Goal: Information Seeking & Learning: Learn about a topic

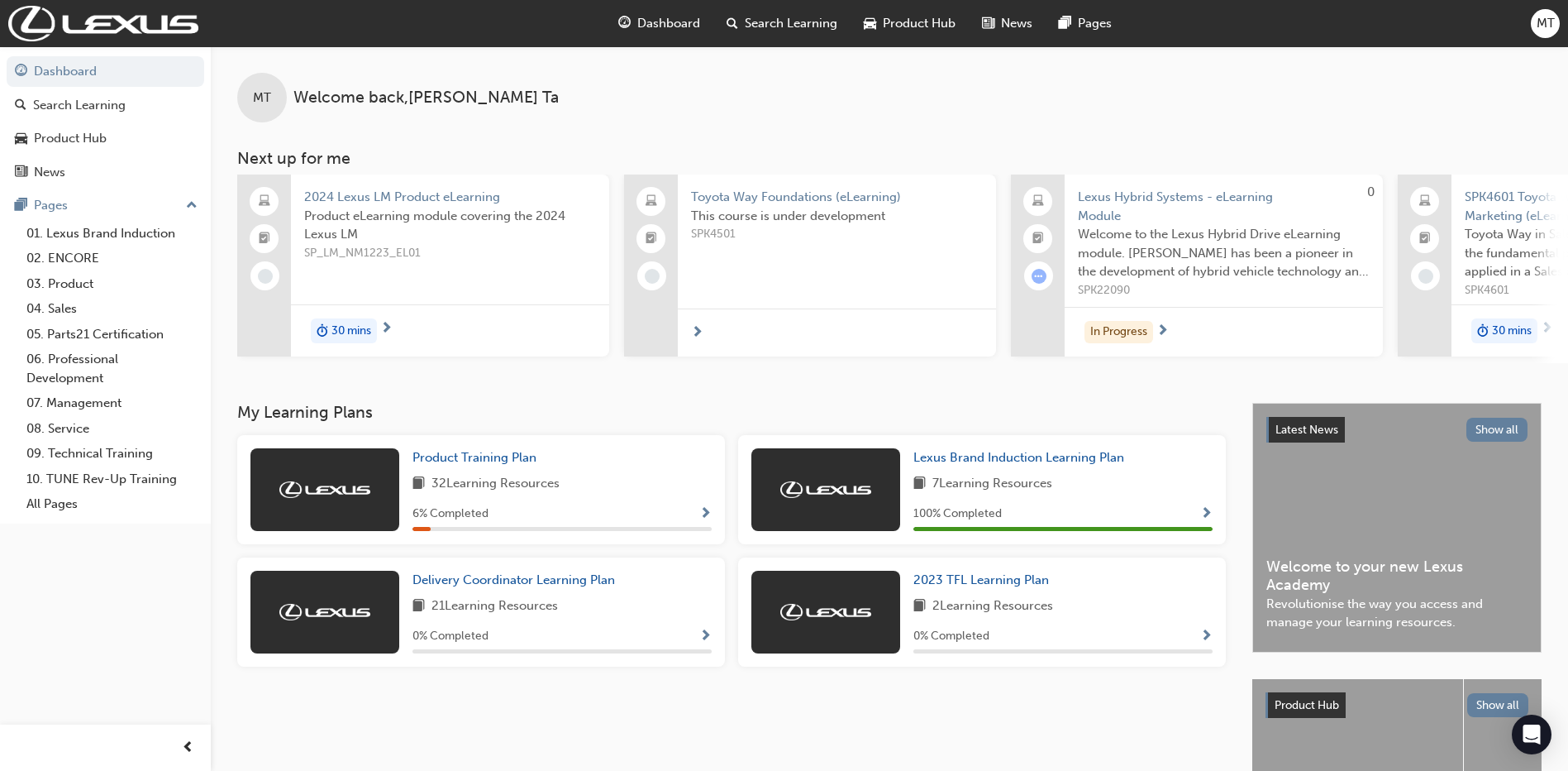
click at [530, 522] on div "6 % Completed" at bounding box center [561, 515] width 299 height 21
click at [702, 495] on div "32 Learning Resources" at bounding box center [561, 484] width 299 height 21
click at [708, 518] on span "Show Progress" at bounding box center [705, 515] width 12 height 15
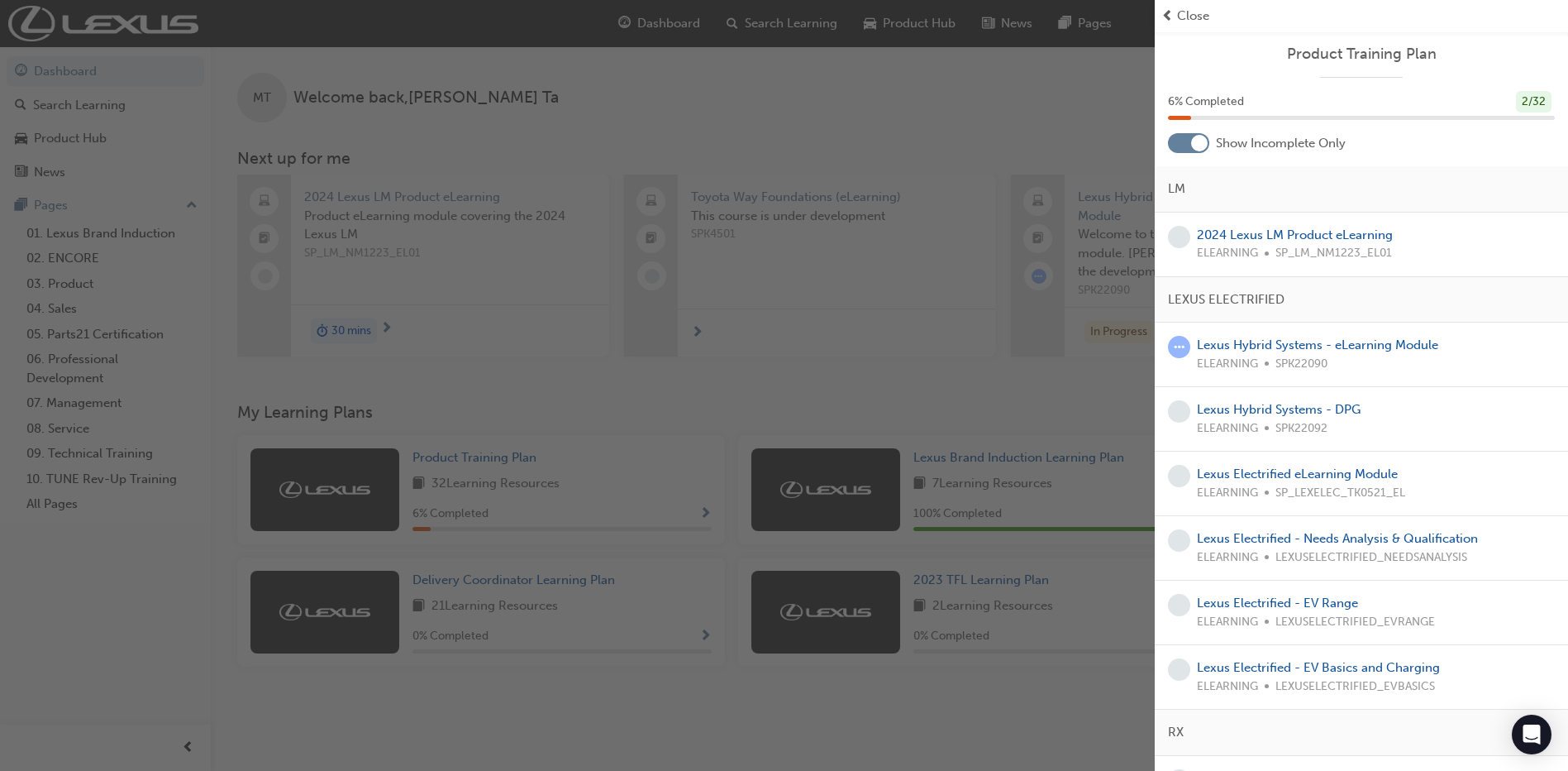
click at [700, 429] on div "button" at bounding box center [577, 386] width 1155 height 771
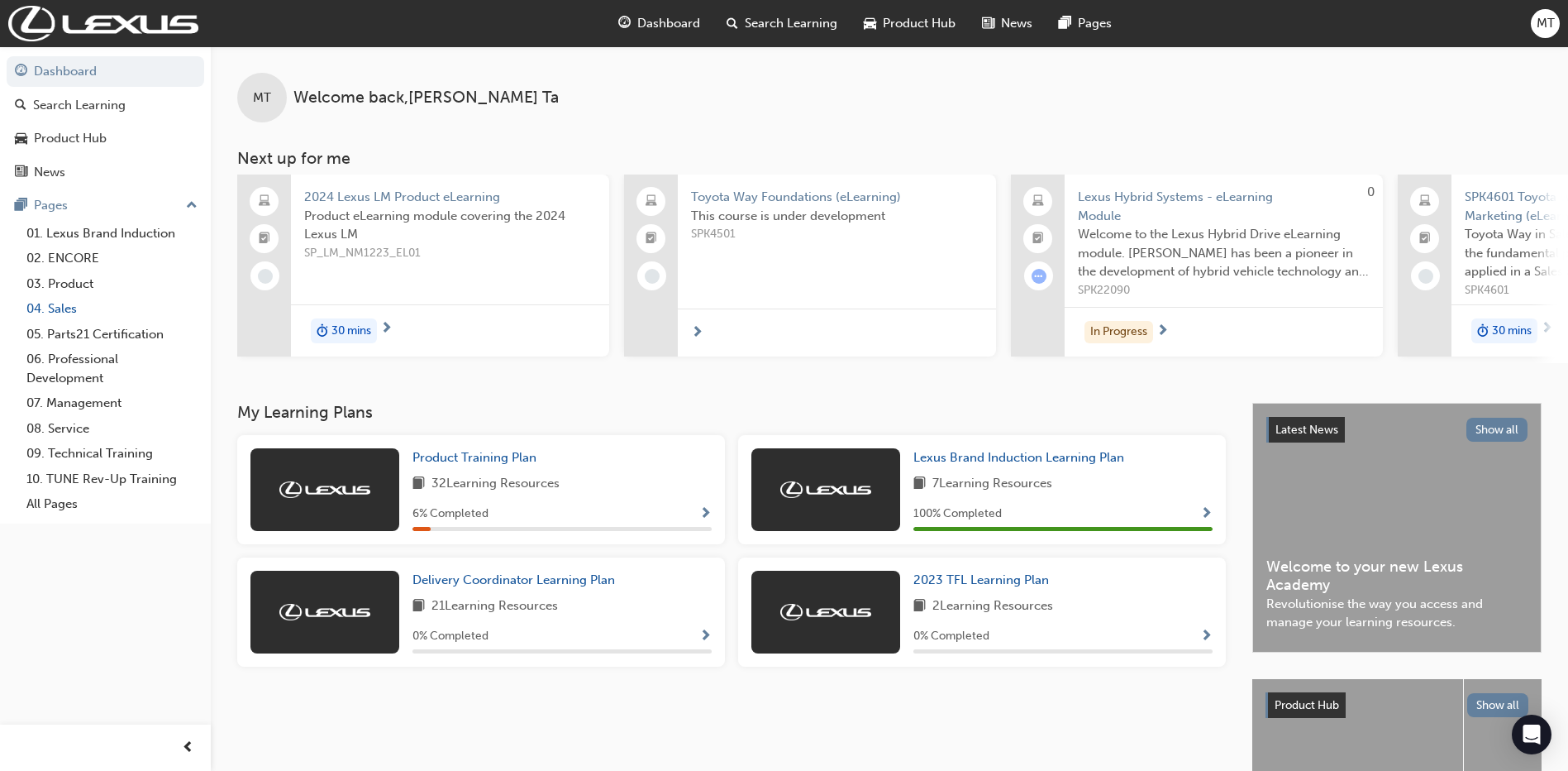
click at [73, 304] on link "04. Sales" at bounding box center [112, 309] width 185 height 26
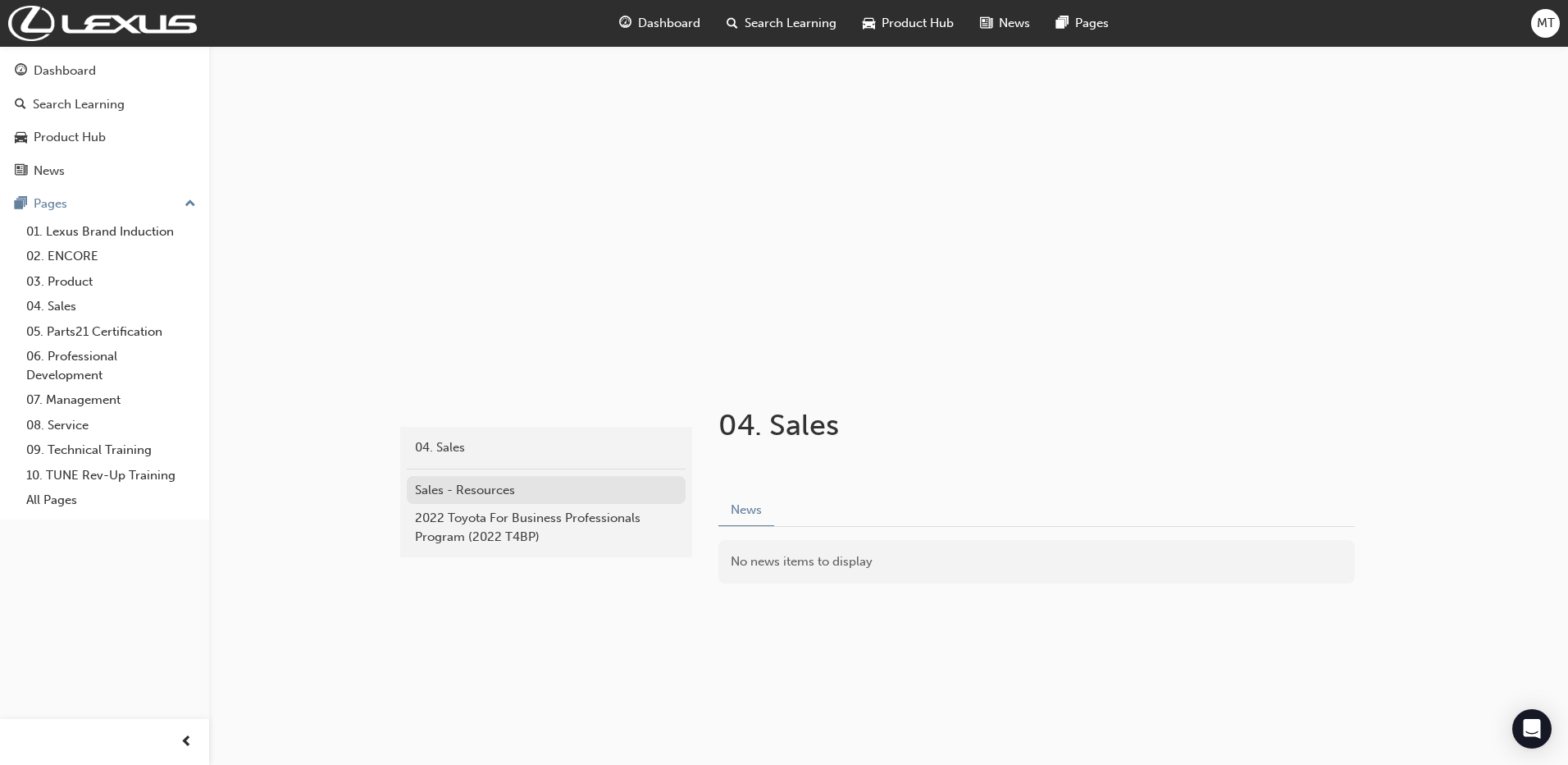
click at [517, 481] on div "Sales - Resources" at bounding box center [545, 491] width 263 height 19
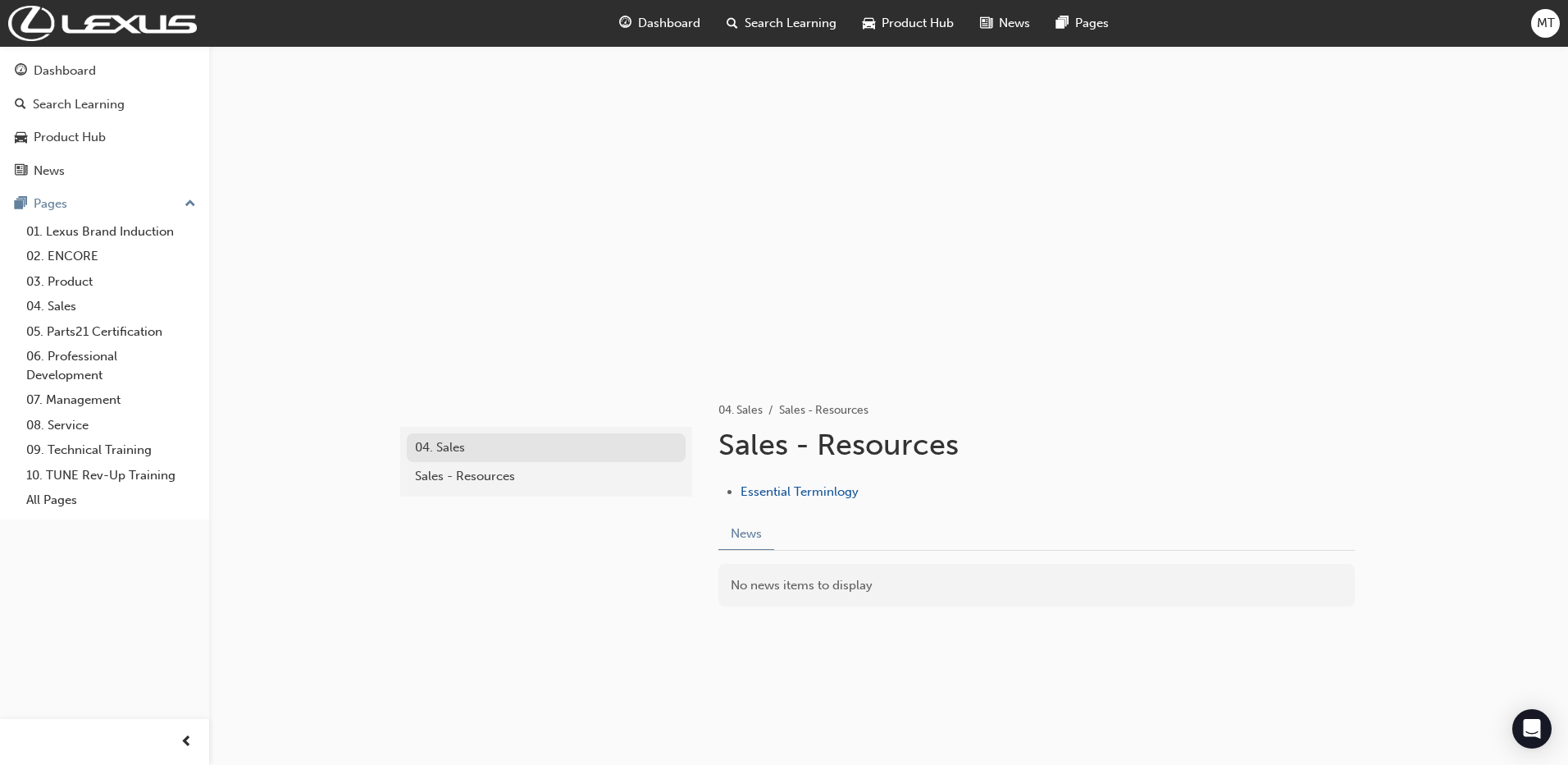
click at [509, 443] on div "04. Sales" at bounding box center [545, 448] width 263 height 19
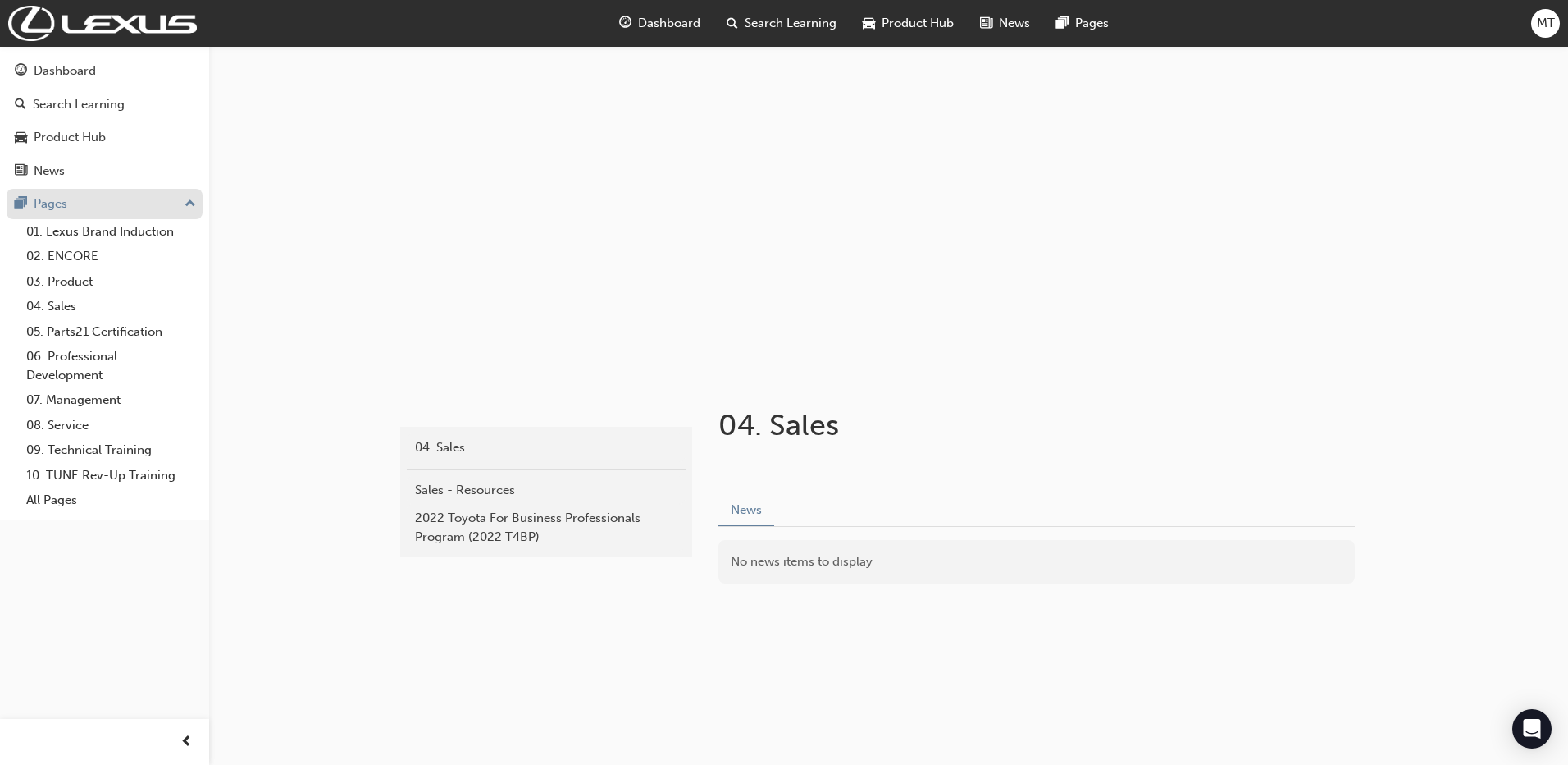
click at [94, 217] on div "Pages 01. Lexus Brand Induction 02. ENCORE 03. Product 04. Sales 05. Parts21 Ce…" at bounding box center [104, 351] width 196 height 325
click at [94, 238] on link "01. Lexus Brand Induction" at bounding box center [111, 232] width 183 height 26
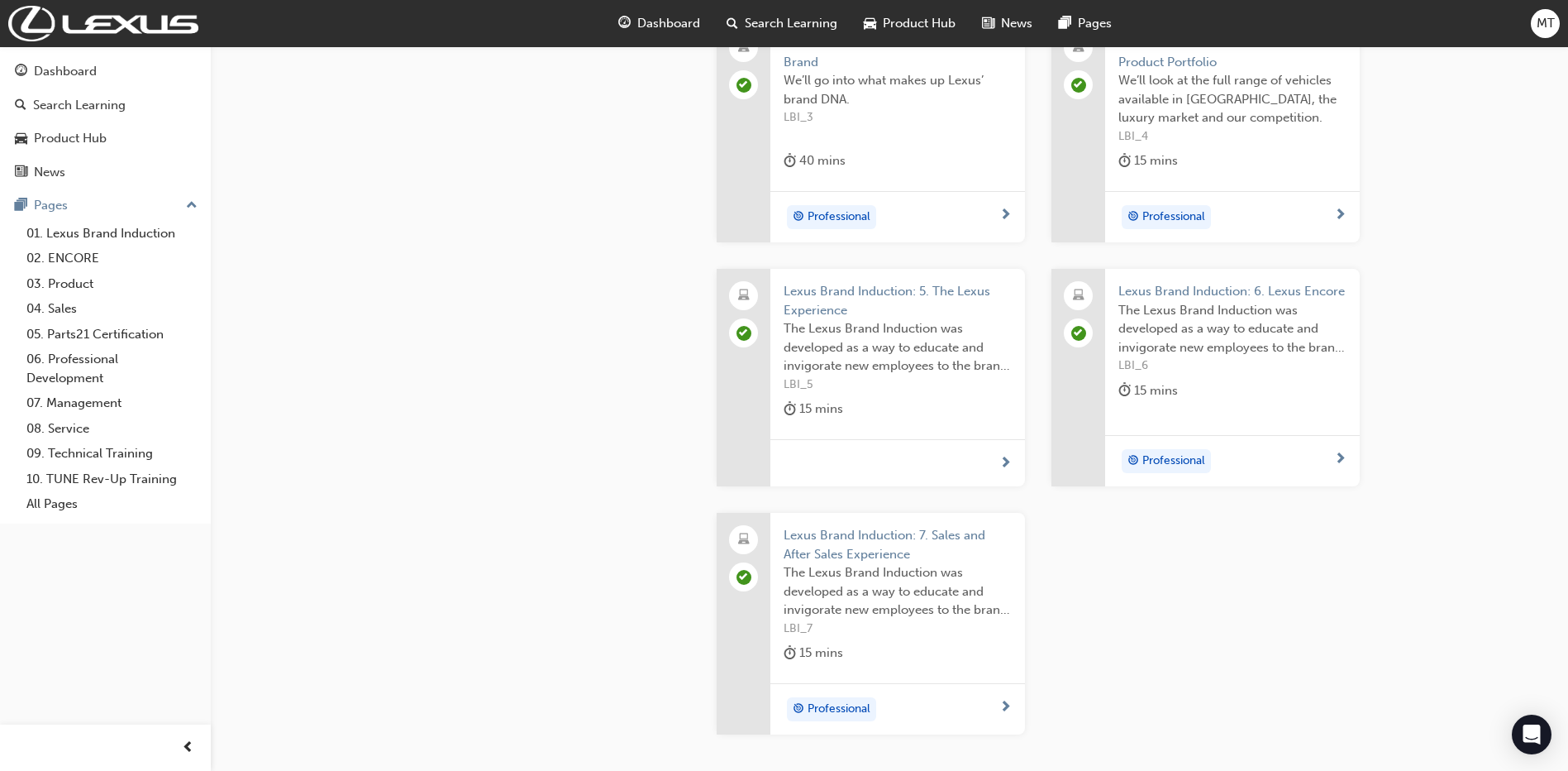
scroll to position [909, 0]
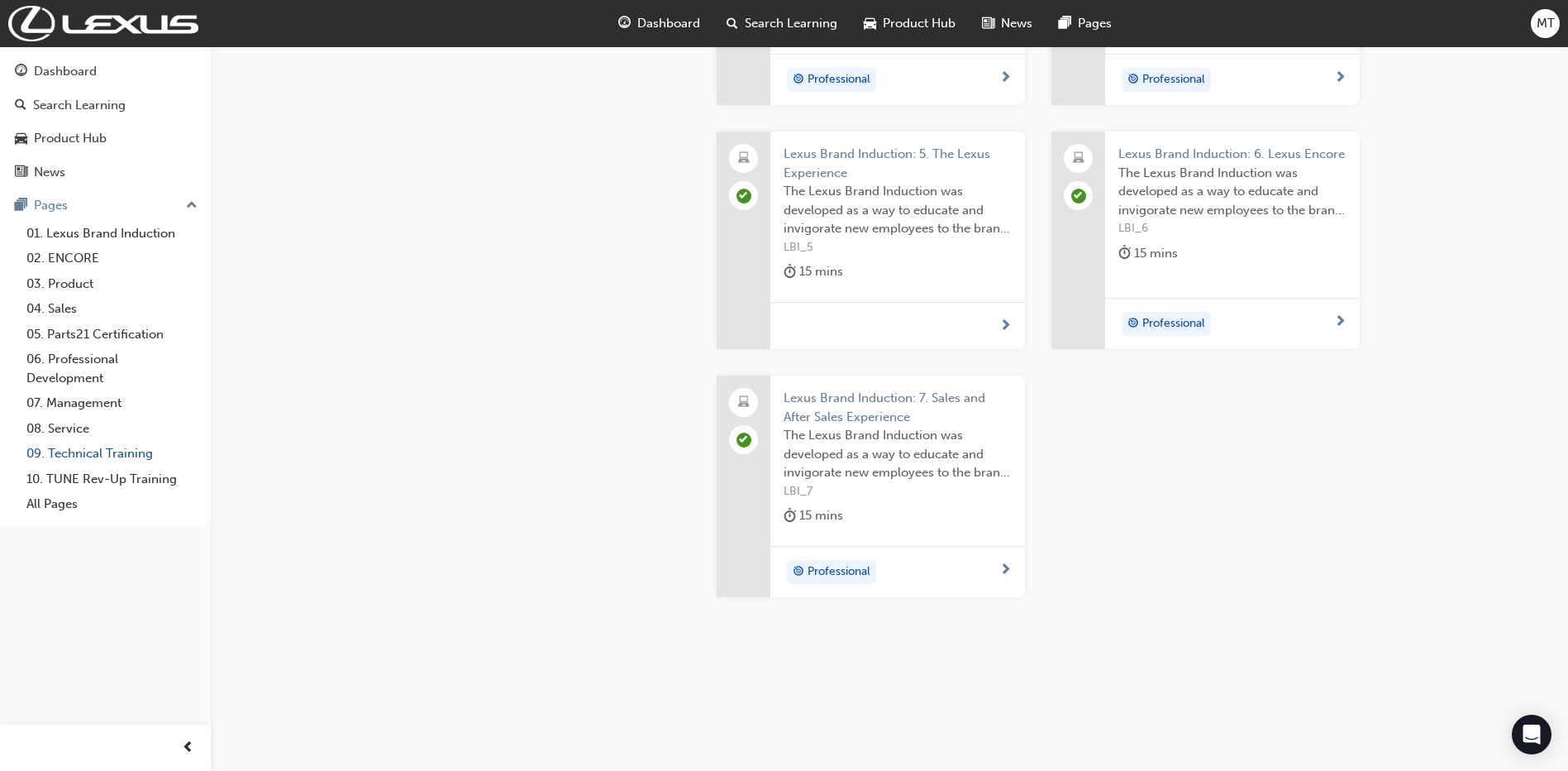
click at [98, 452] on link "09. Technical Training" at bounding box center [112, 453] width 185 height 26
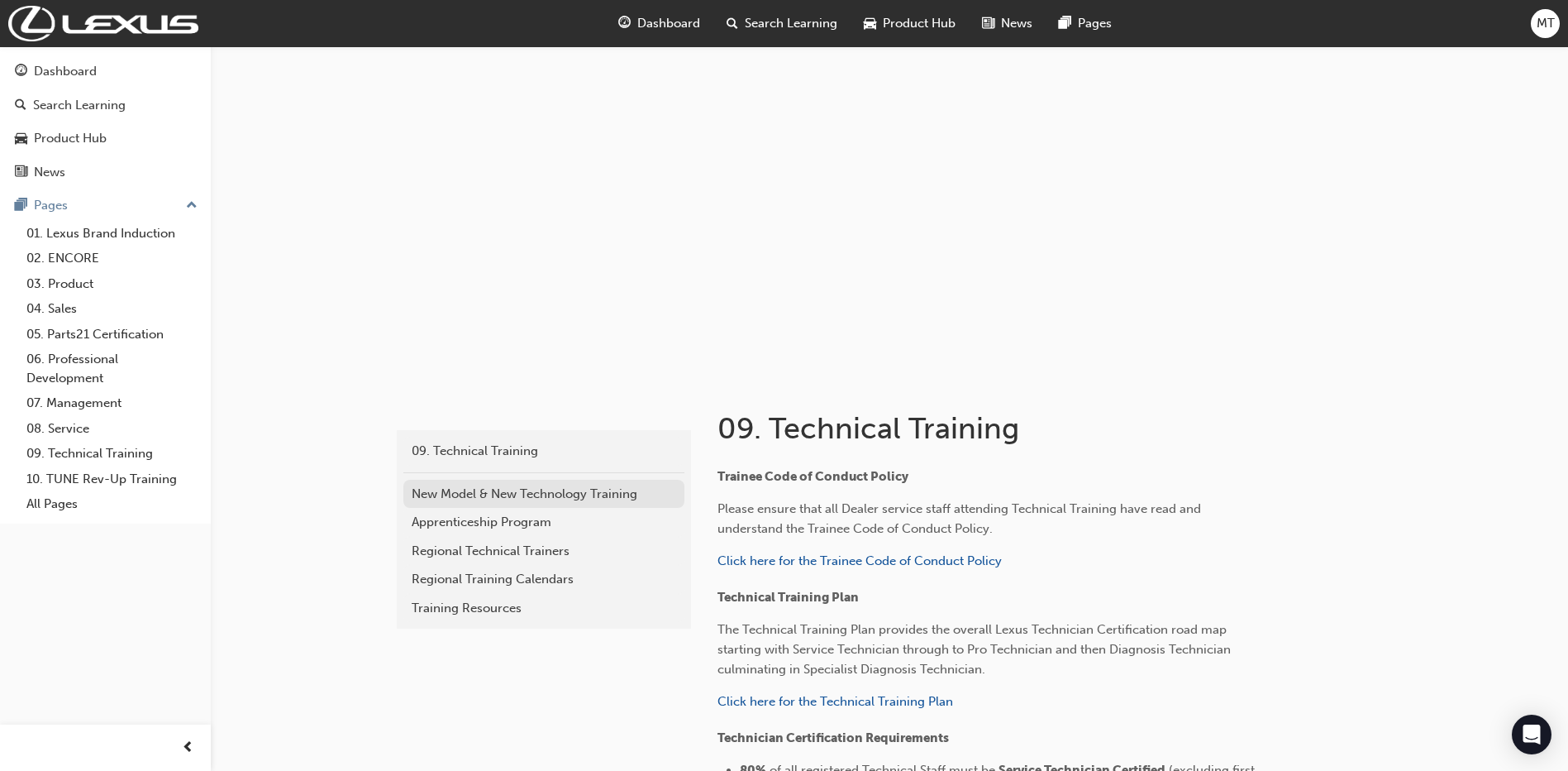
click at [477, 486] on div "New Model & New Technology Training" at bounding box center [544, 495] width 265 height 19
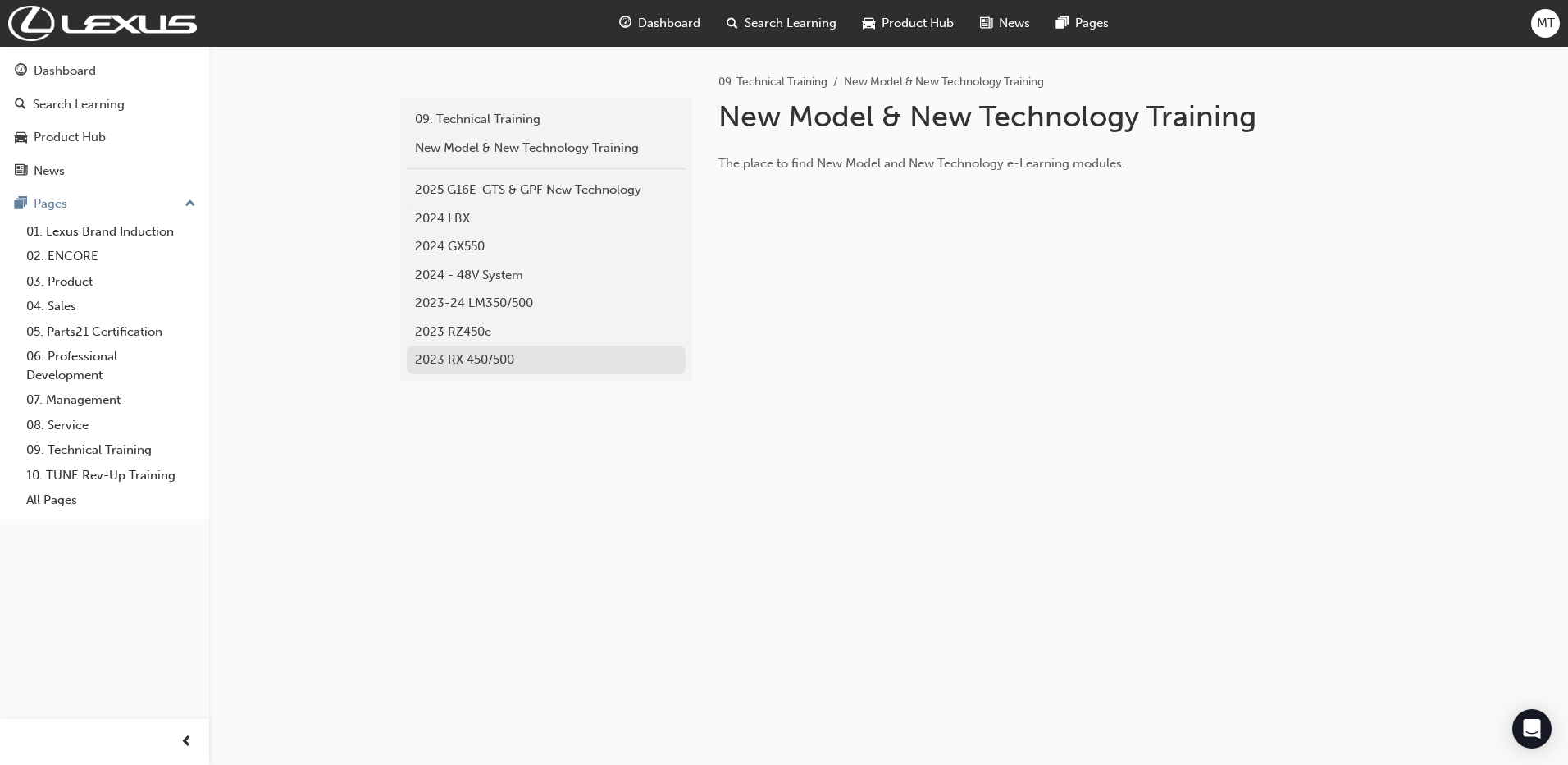
click at [478, 351] on div "2023 RX 450/500" at bounding box center [545, 360] width 263 height 19
click at [530, 158] on link "New Model & New Technology Training" at bounding box center [546, 148] width 279 height 28
click at [467, 270] on div "2024 - 48V System" at bounding box center [545, 275] width 263 height 19
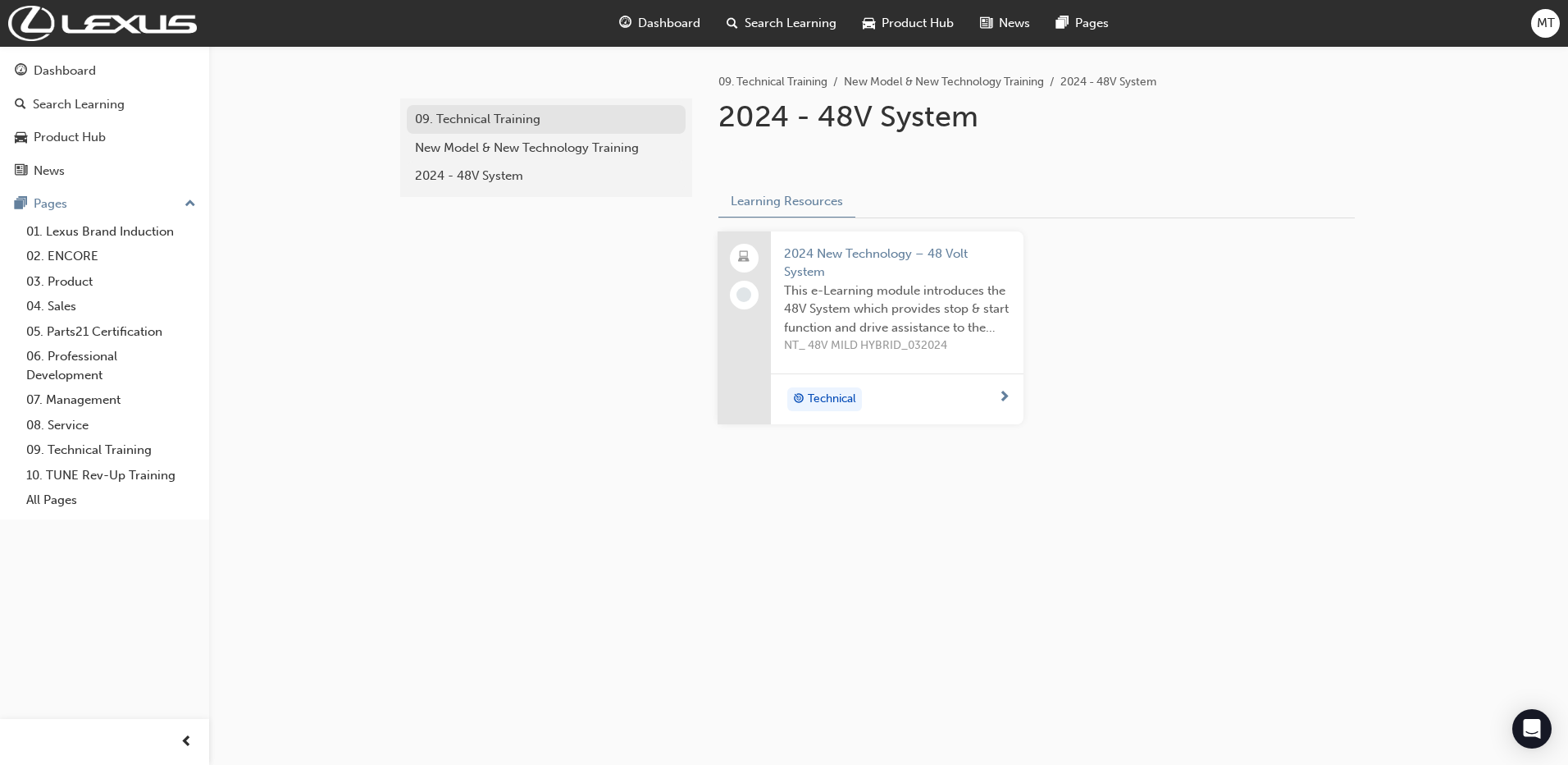
click at [461, 125] on div "09. Technical Training" at bounding box center [545, 120] width 263 height 19
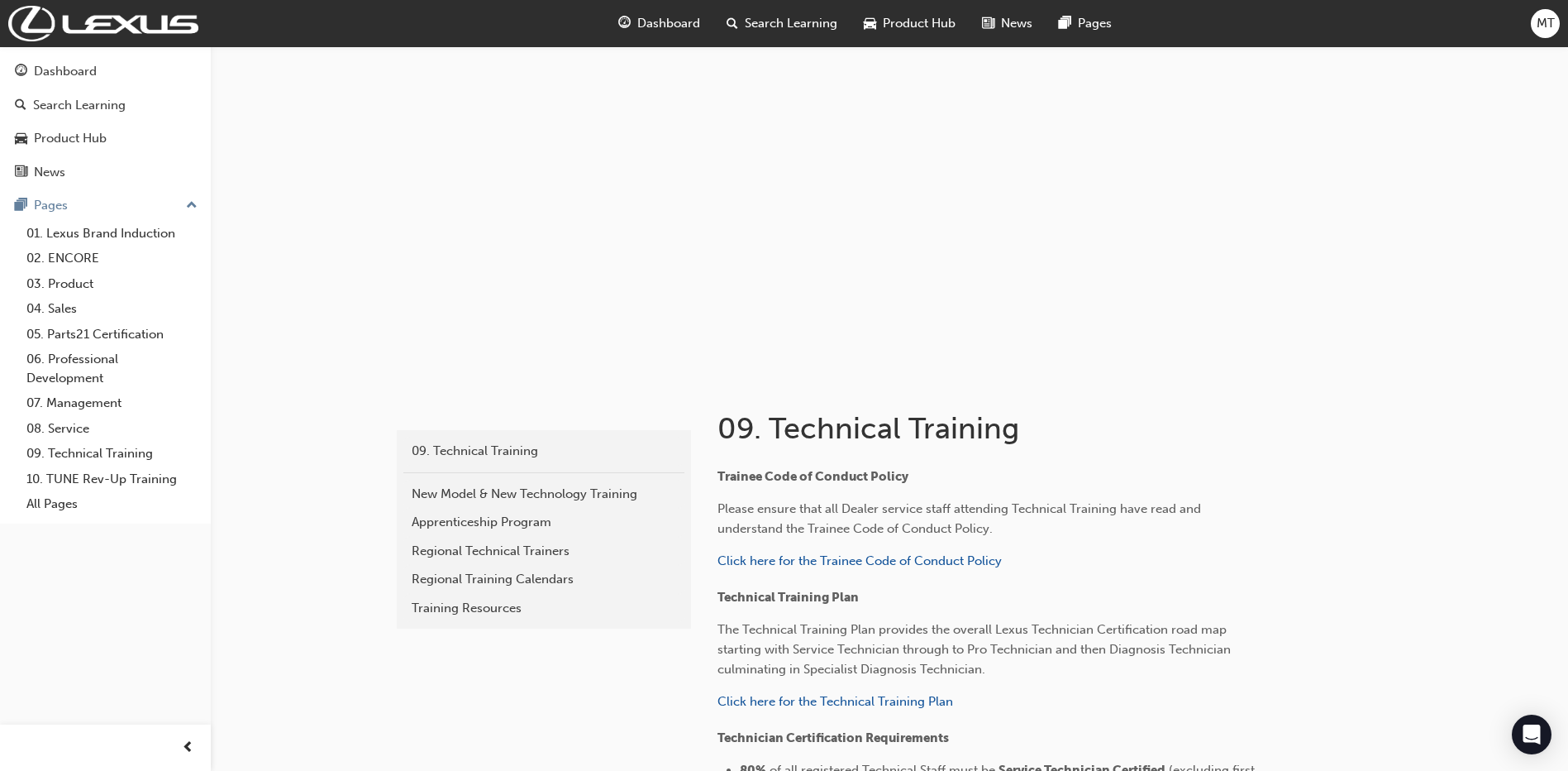
click at [500, 502] on link "New Model & New Technology Training" at bounding box center [544, 494] width 281 height 29
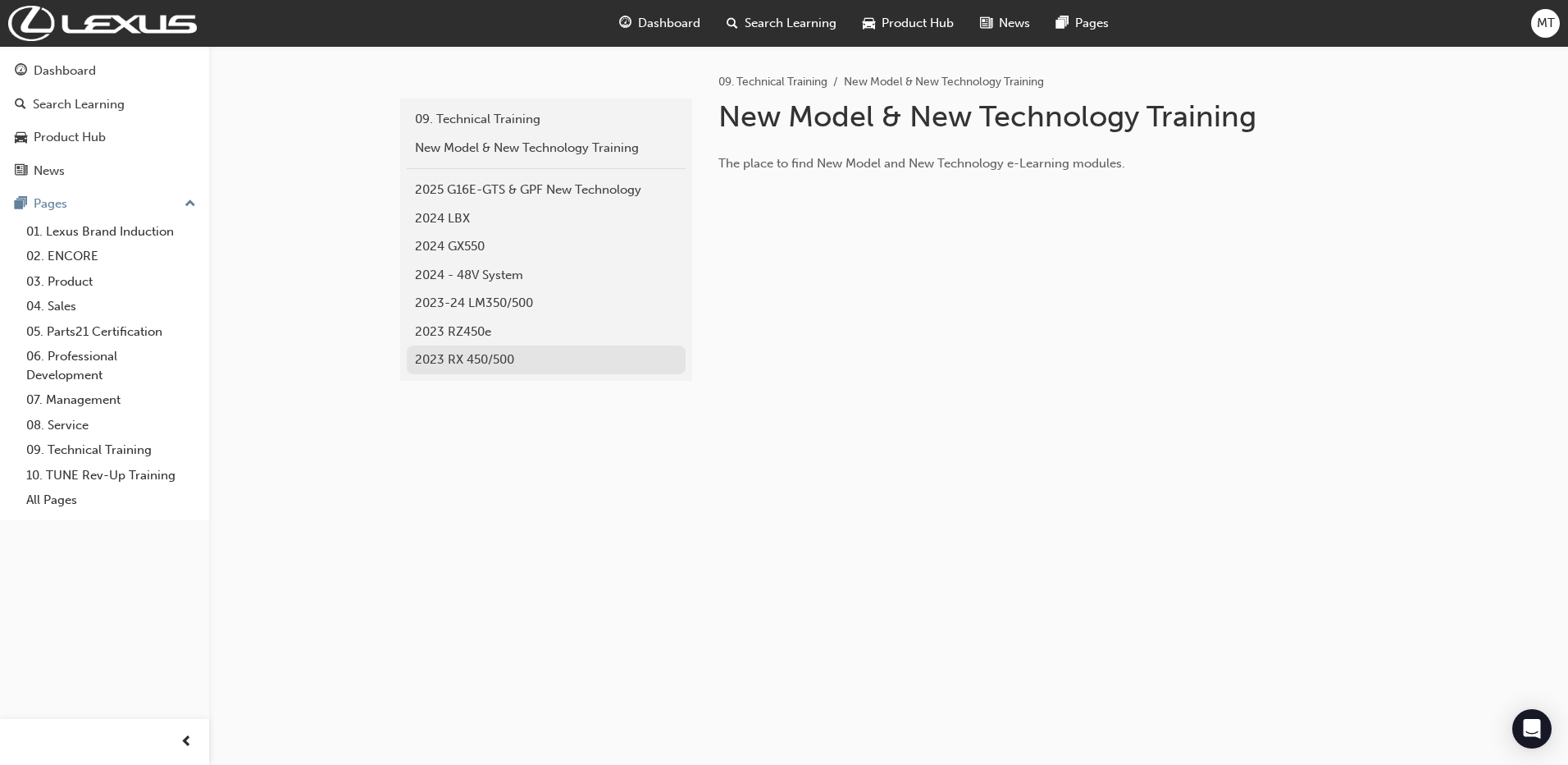
click at [480, 349] on link "2023 RX 450/500" at bounding box center [546, 360] width 279 height 28
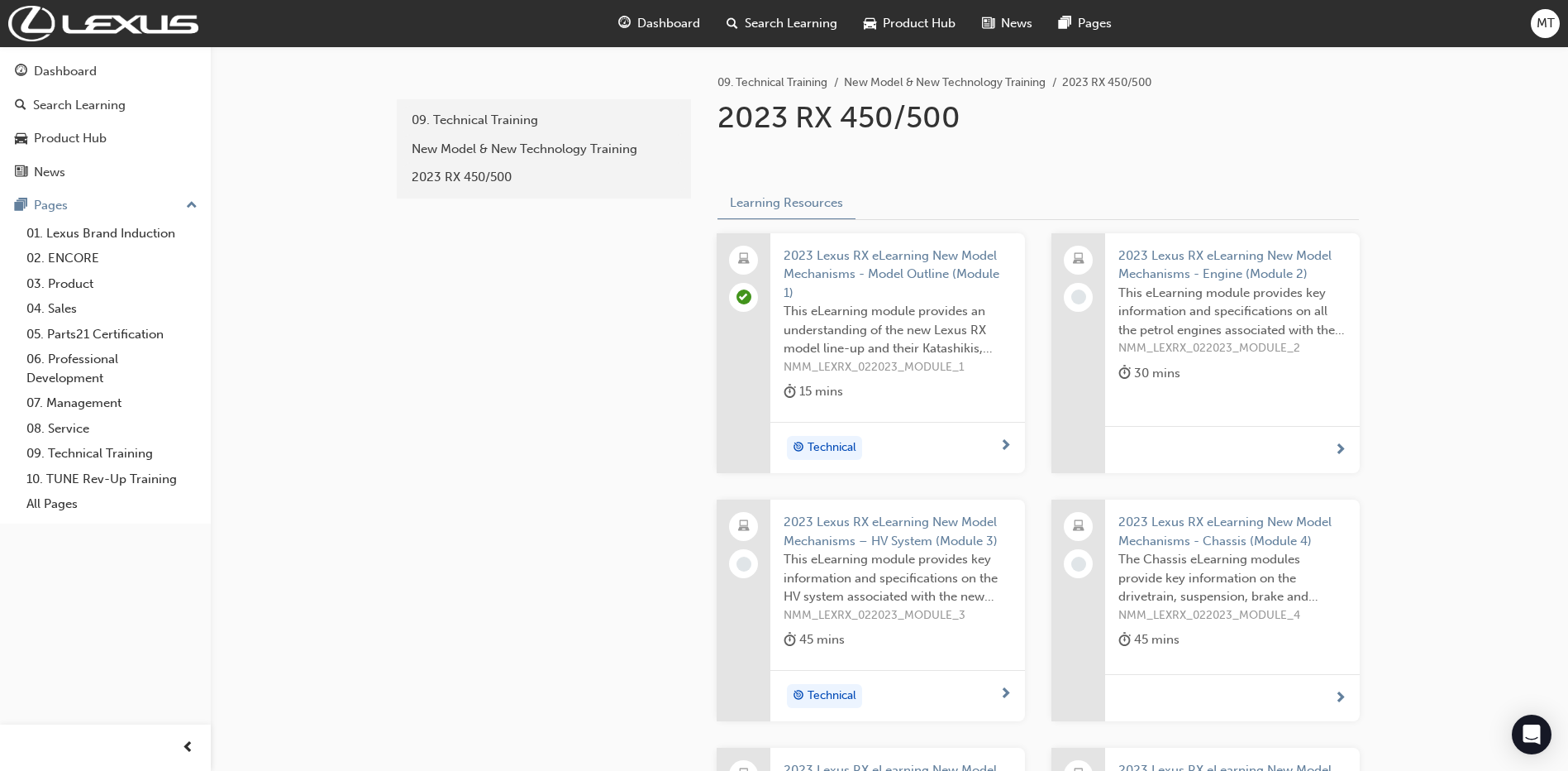
click at [1217, 275] on span "2023 Lexus RX eLearning New Model Mechanisms - Engine (Module 2)" at bounding box center [1232, 265] width 229 height 37
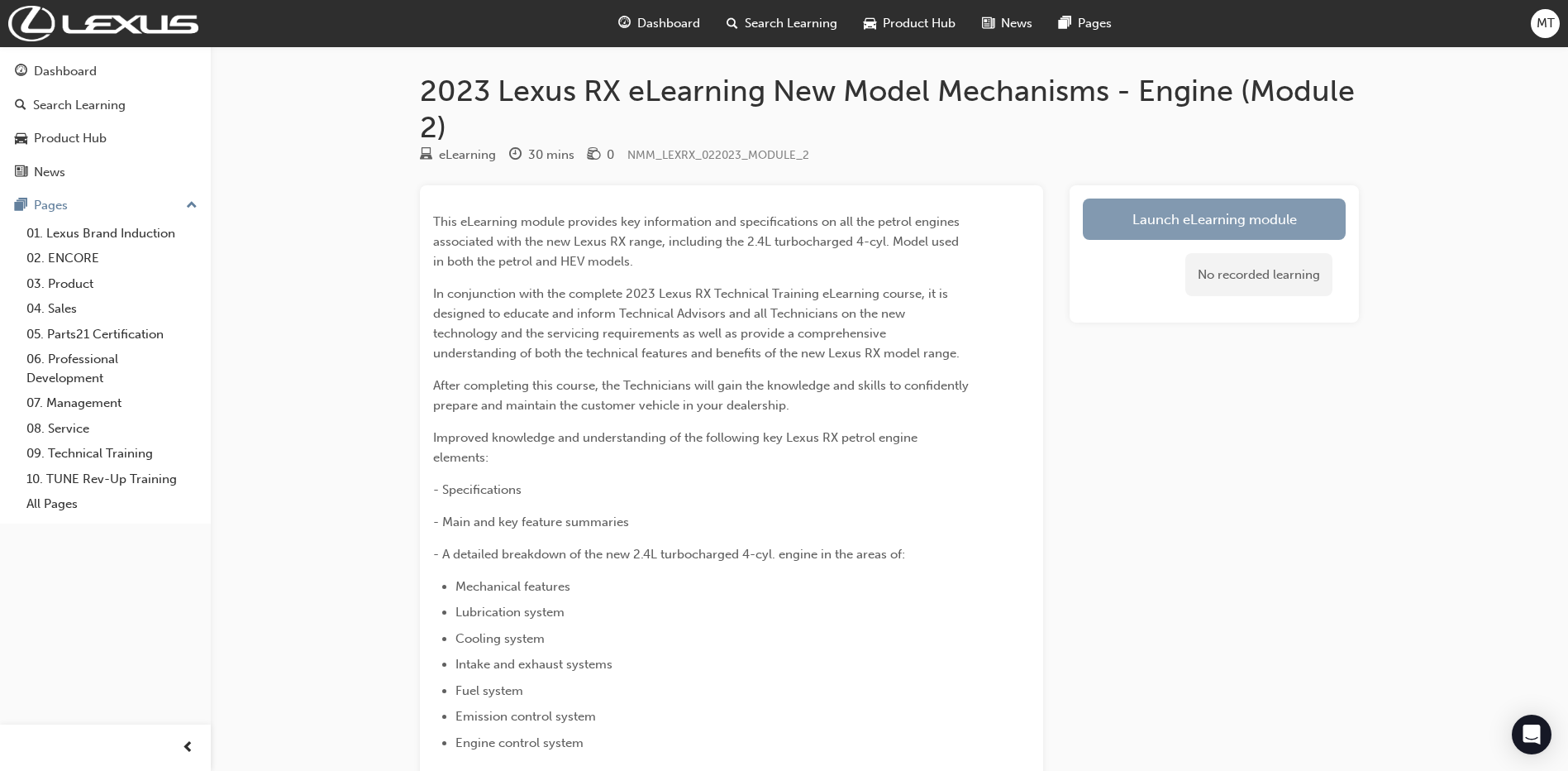
click at [1110, 225] on link "Launch eLearning module" at bounding box center [1214, 218] width 263 height 41
